Goal: Task Accomplishment & Management: Use online tool/utility

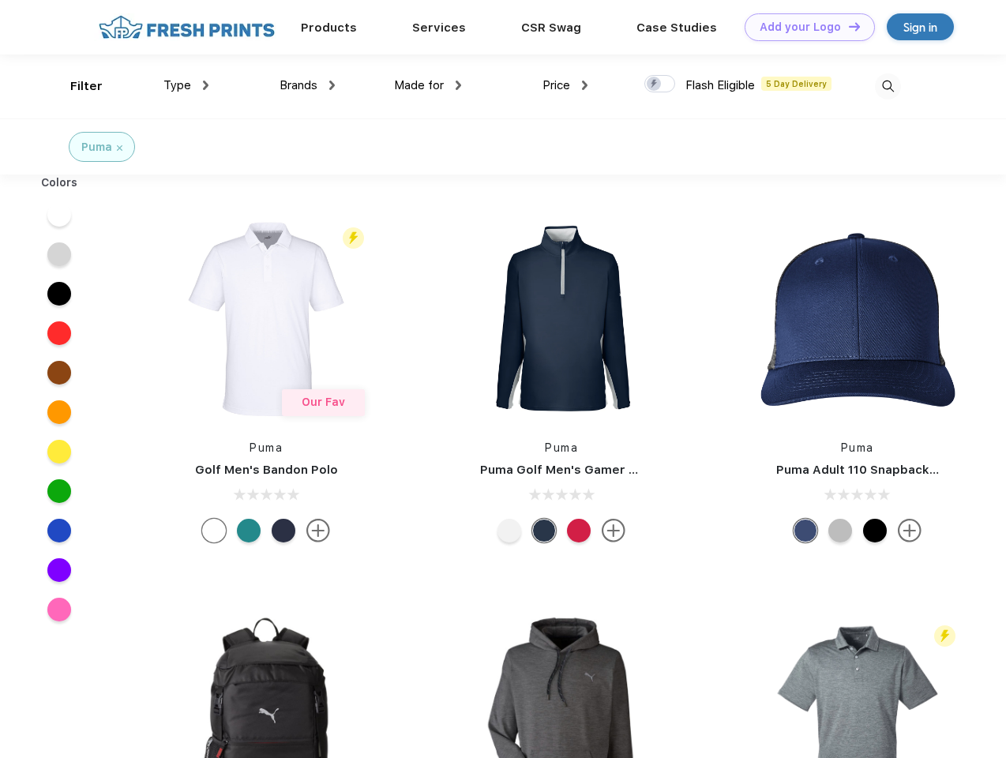
click at [803, 27] on link "Add your Logo Design Tool" at bounding box center [809, 27] width 130 height 28
click at [0, 0] on div "Design Tool" at bounding box center [0, 0] width 0 height 0
click at [847, 26] on link "Add your Logo Design Tool" at bounding box center [809, 27] width 130 height 28
click at [76, 86] on div "Filter" at bounding box center [86, 86] width 32 height 18
click at [186, 85] on span "Type" at bounding box center [177, 85] width 28 height 14
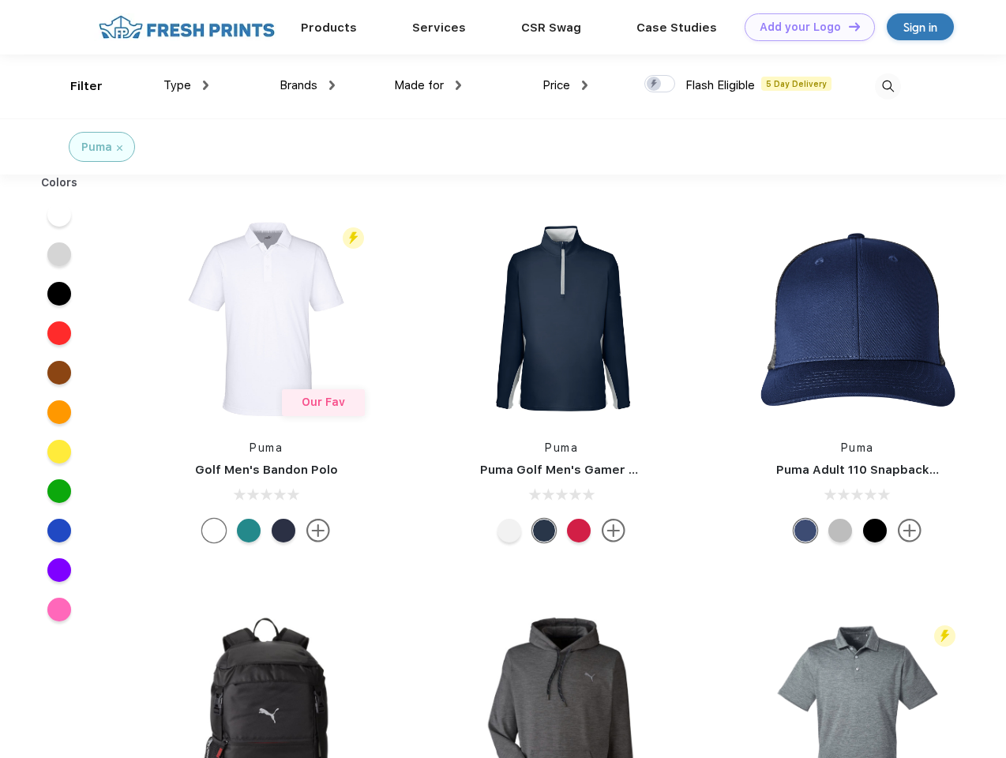
click at [307, 85] on span "Brands" at bounding box center [298, 85] width 38 height 14
click at [428, 85] on span "Made for" at bounding box center [419, 85] width 50 height 14
click at [565, 85] on span "Price" at bounding box center [556, 85] width 28 height 14
click at [660, 84] on div at bounding box center [659, 83] width 31 height 17
click at [654, 84] on input "checkbox" at bounding box center [649, 79] width 10 height 10
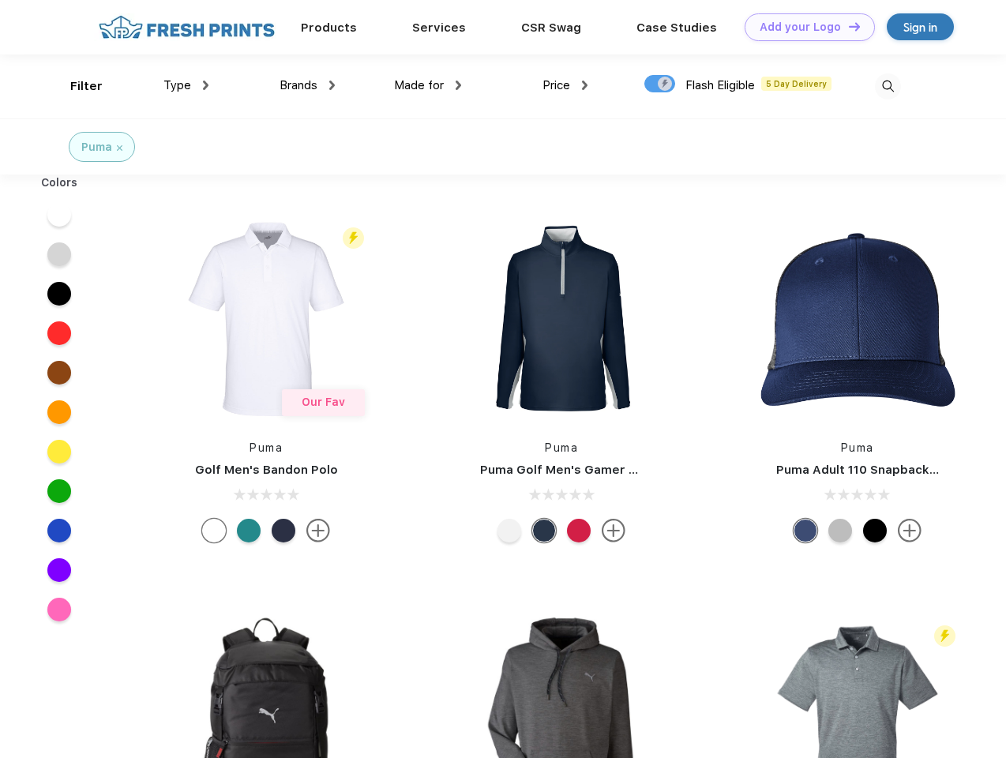
click at [887, 86] on img at bounding box center [888, 86] width 26 height 26
